Goal: Information Seeking & Learning: Learn about a topic

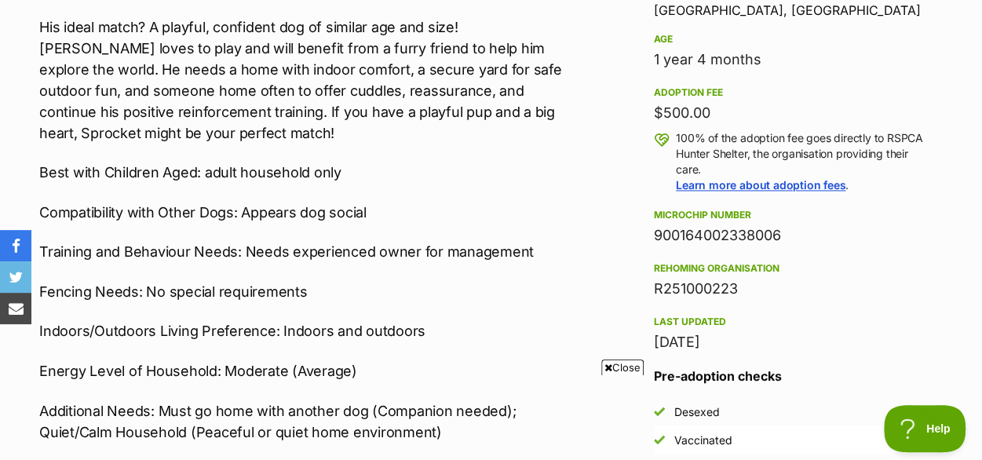
scroll to position [1177, 0]
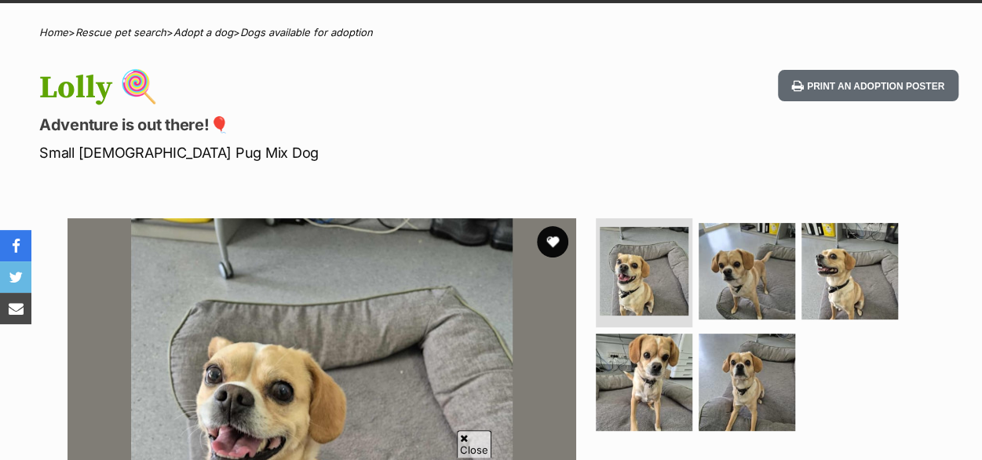
scroll to position [235, 0]
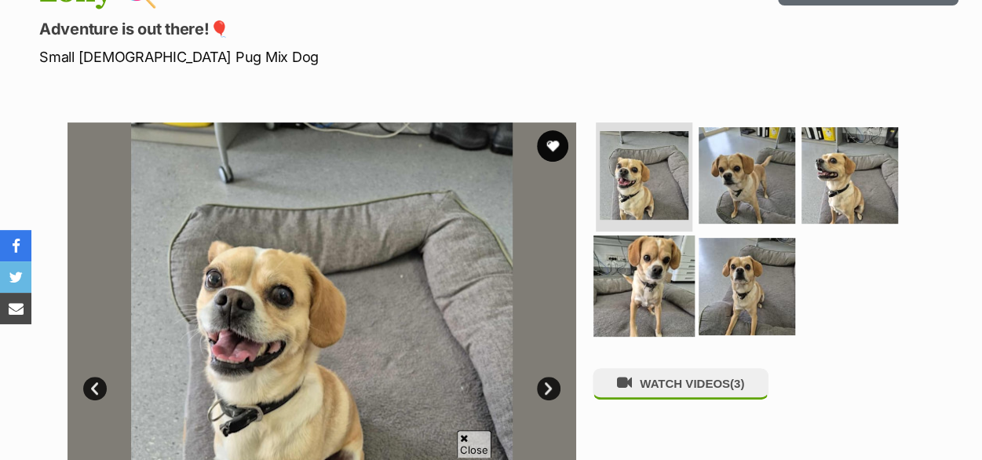
click at [654, 236] on img at bounding box center [643, 285] width 101 height 101
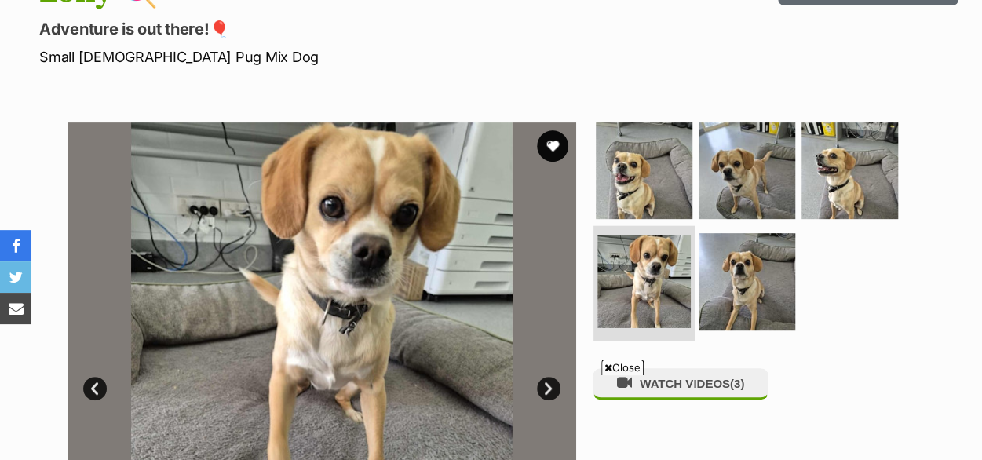
scroll to position [0, 0]
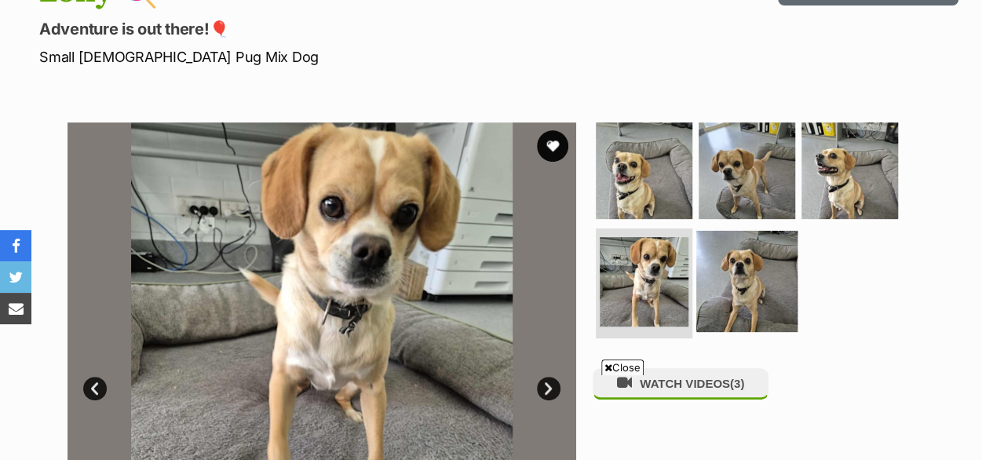
click at [745, 247] on img at bounding box center [746, 281] width 101 height 101
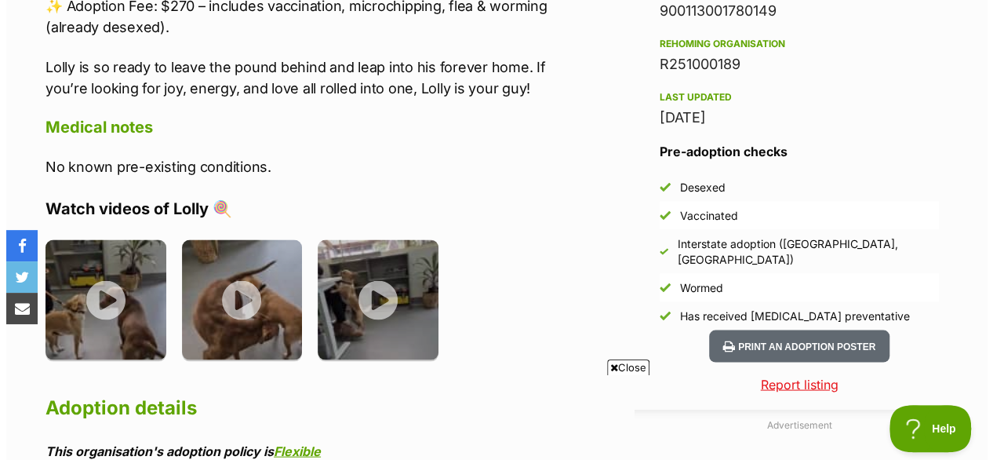
scroll to position [1412, 0]
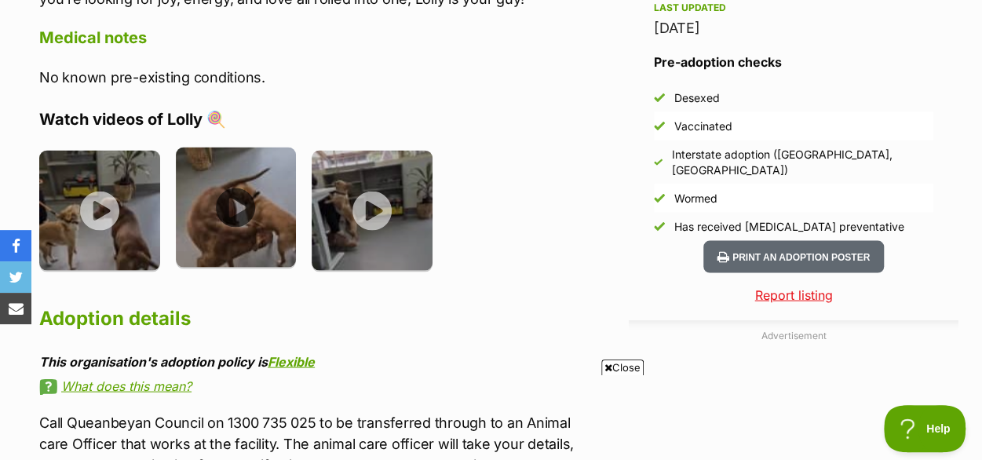
click at [228, 159] on img at bounding box center [236, 207] width 121 height 121
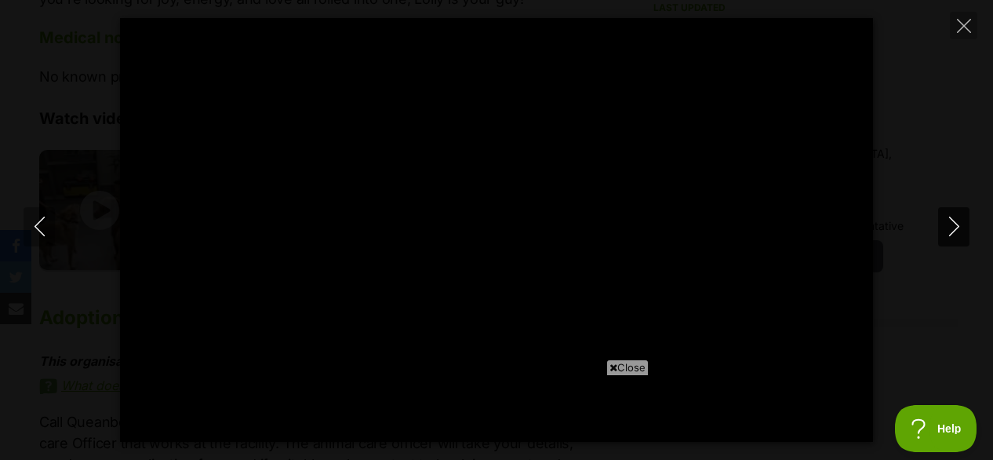
click at [942, 231] on button "Next" at bounding box center [953, 226] width 31 height 39
type input "96.59"
type input "83.81"
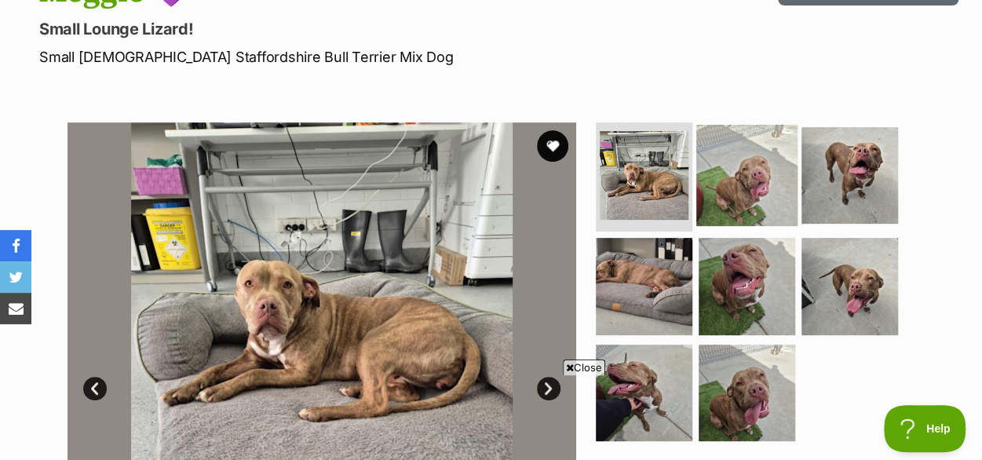
click at [742, 145] on img at bounding box center [746, 174] width 101 height 101
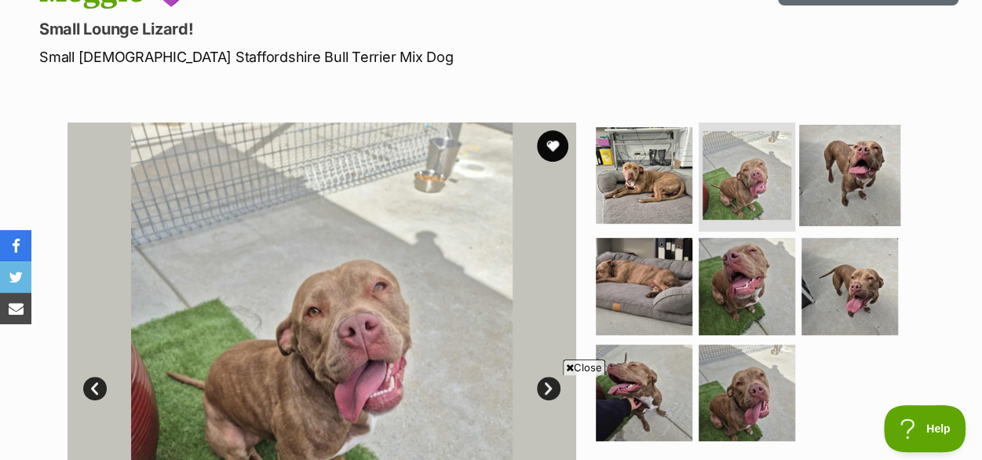
click at [844, 140] on img at bounding box center [849, 174] width 101 height 101
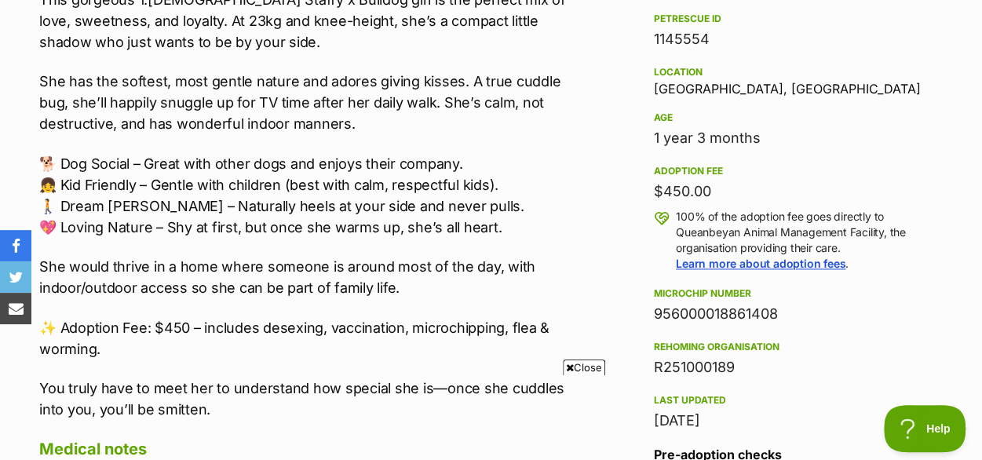
scroll to position [1099, 0]
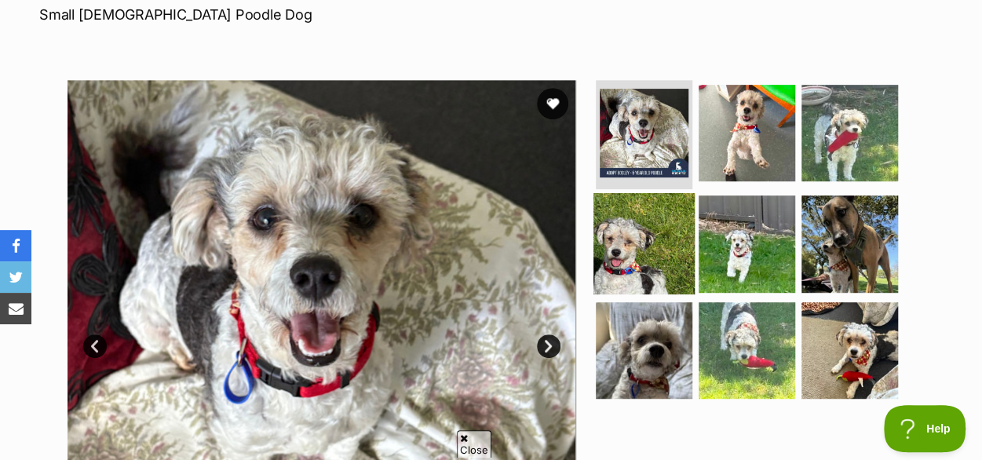
click at [650, 205] on img at bounding box center [643, 243] width 101 height 101
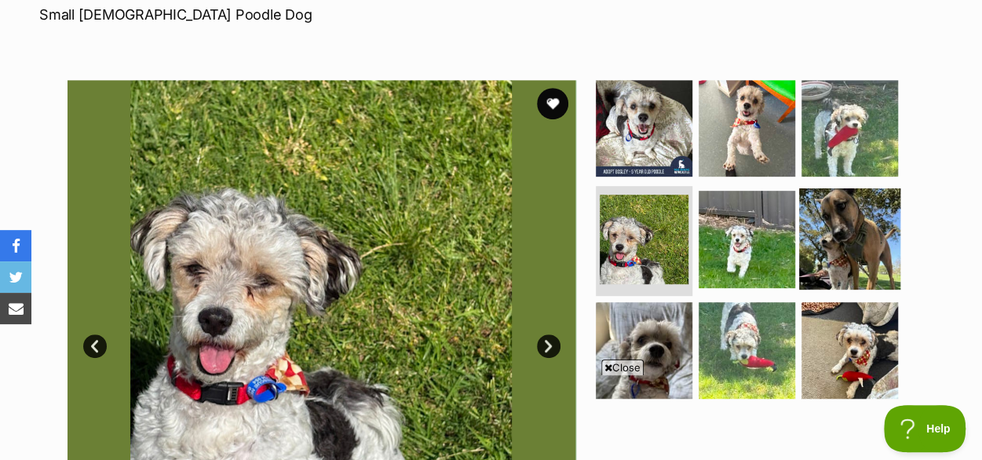
click at [877, 188] on img at bounding box center [849, 238] width 101 height 101
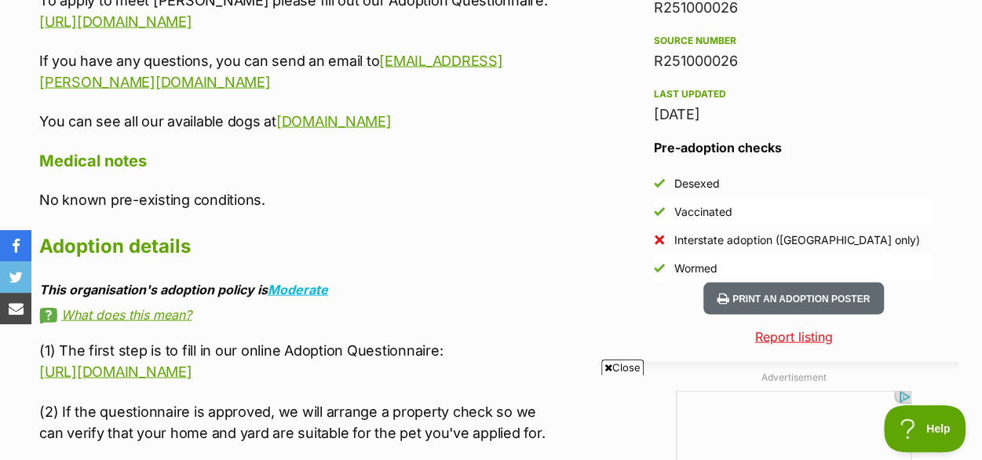
scroll to position [1491, 0]
